Goal: Task Accomplishment & Management: Manage account settings

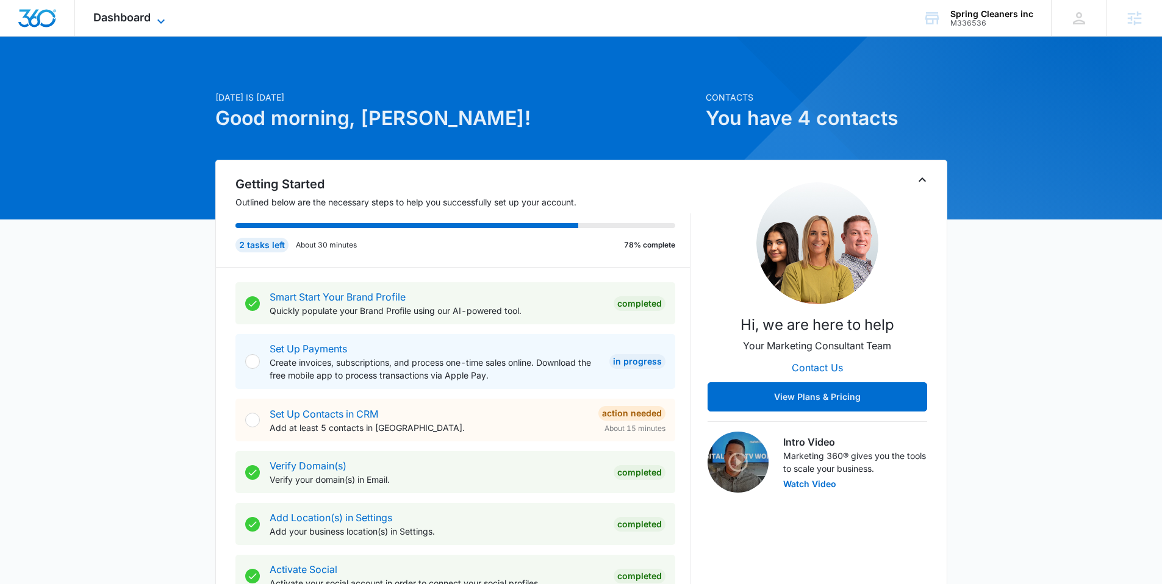
click at [144, 23] on span "Dashboard" at bounding box center [121, 17] width 57 height 13
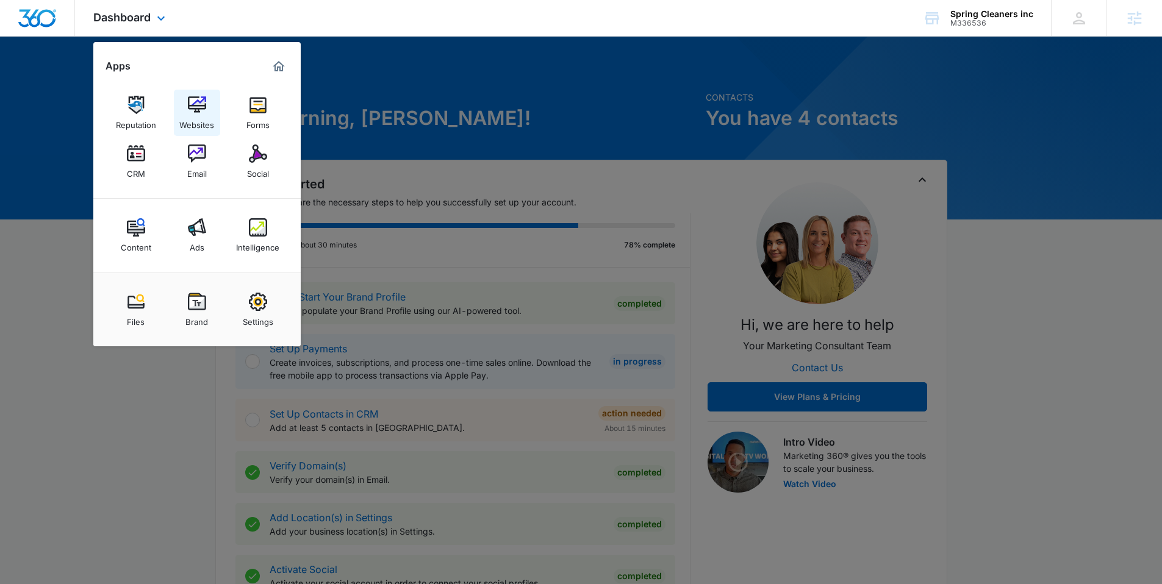
click at [188, 101] on img at bounding box center [197, 105] width 18 height 18
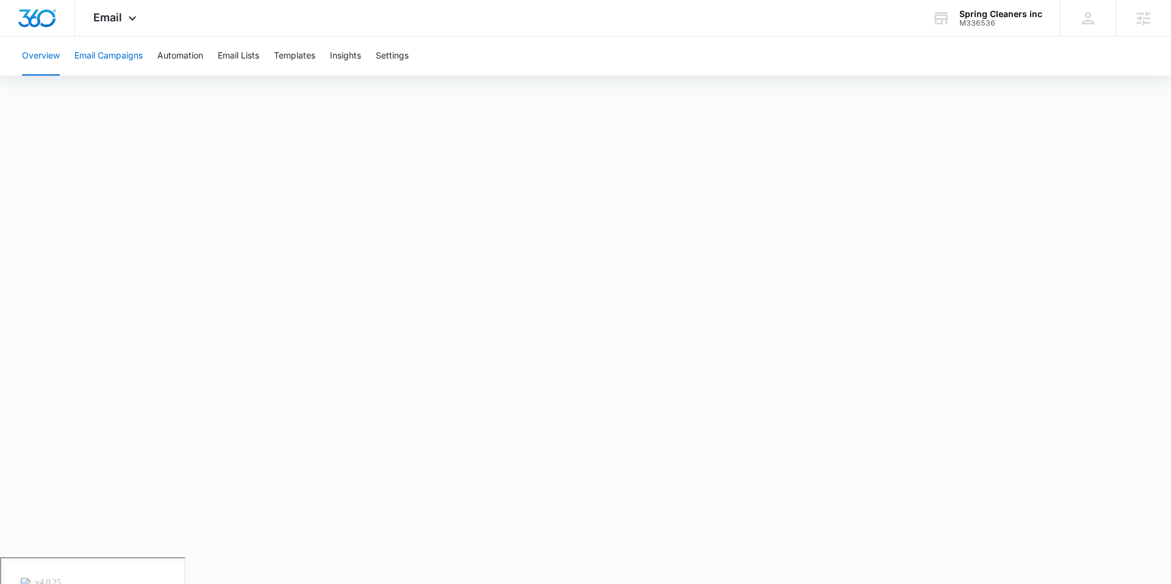
click at [118, 48] on button "Email Campaigns" at bounding box center [108, 56] width 68 height 39
click at [192, 54] on button "Automation" at bounding box center [180, 56] width 46 height 39
click at [126, 9] on div "Email Apps Reputation Websites Forms CRM Email Social Content Ads Intelligence …" at bounding box center [116, 18] width 83 height 36
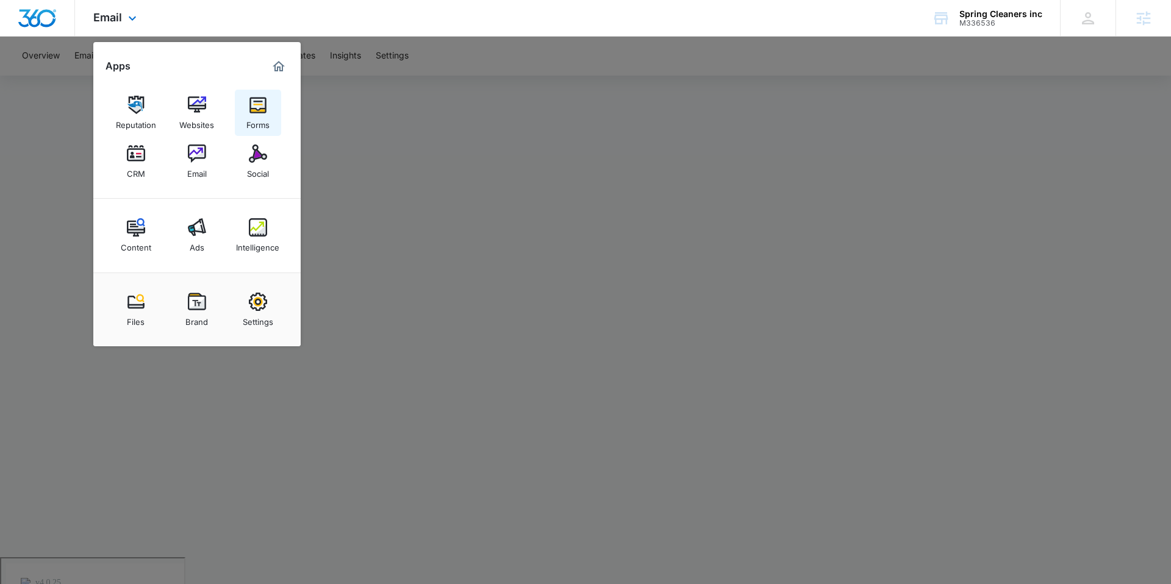
click at [261, 115] on div "Forms" at bounding box center [257, 122] width 23 height 16
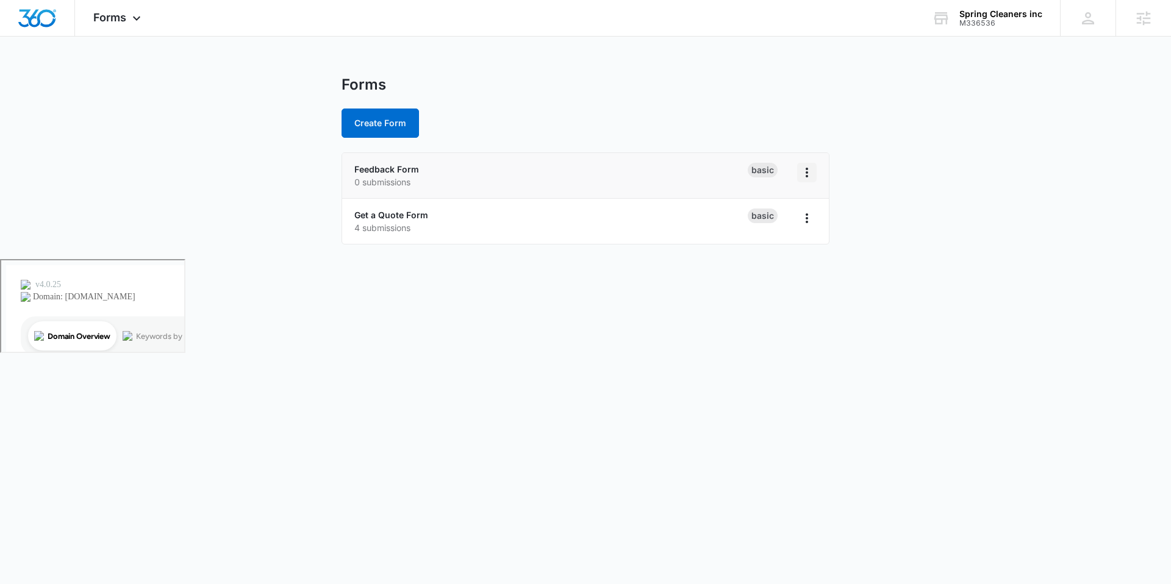
click at [810, 176] on icon "Overflow Menu" at bounding box center [807, 172] width 15 height 15
click at [629, 184] on p "0 submissions" at bounding box center [550, 182] width 393 height 13
click at [368, 170] on link "Feedback Form" at bounding box center [386, 169] width 65 height 10
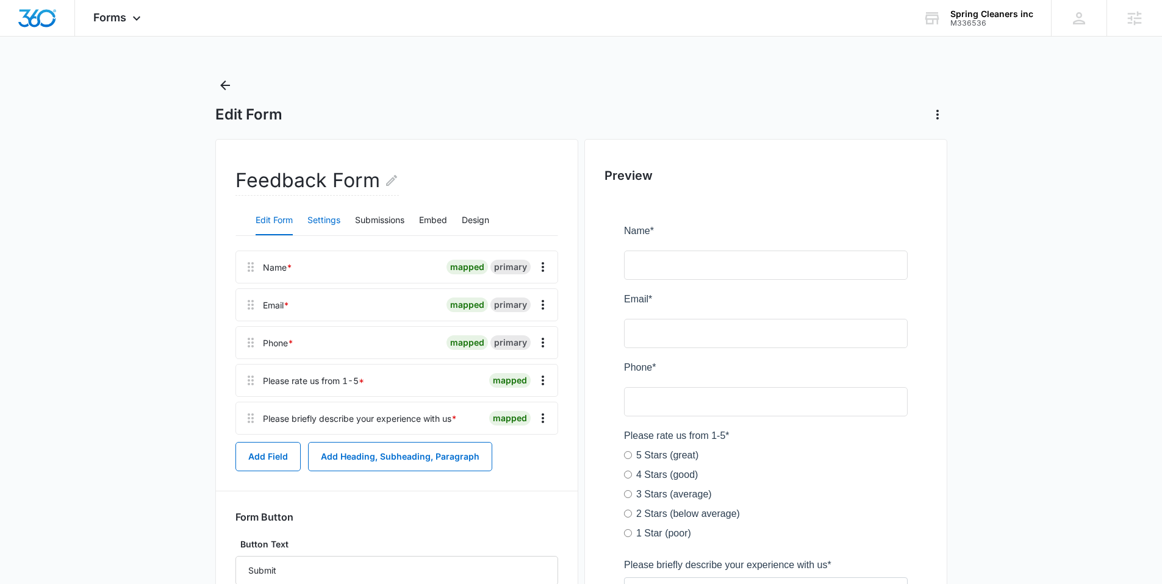
click at [318, 220] on button "Settings" at bounding box center [323, 220] width 33 height 29
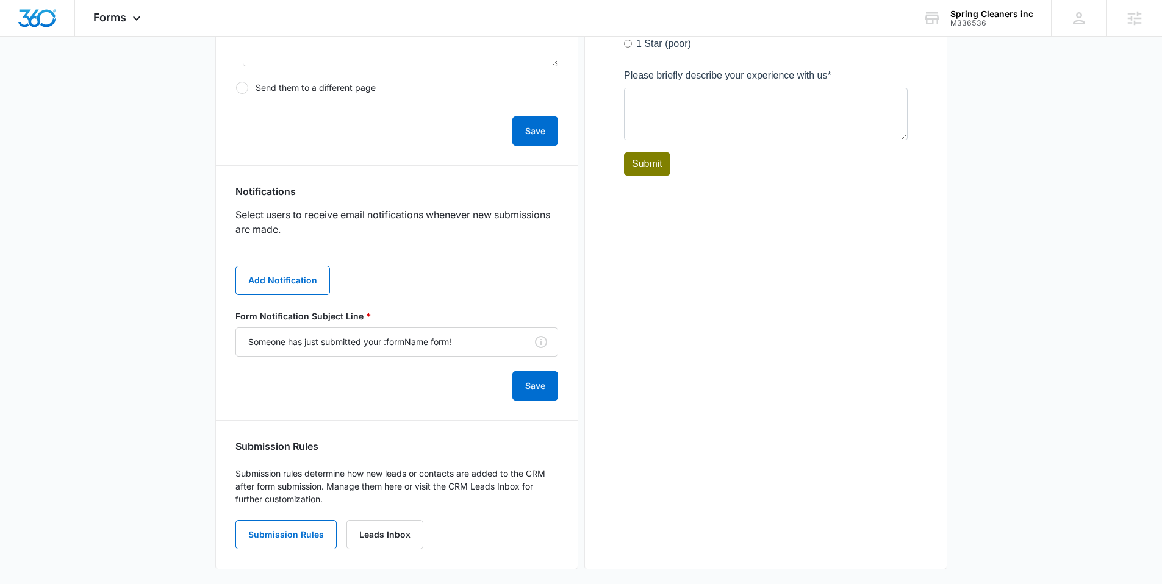
scroll to position [500, 0]
